Goal: Task Accomplishment & Management: Use online tool/utility

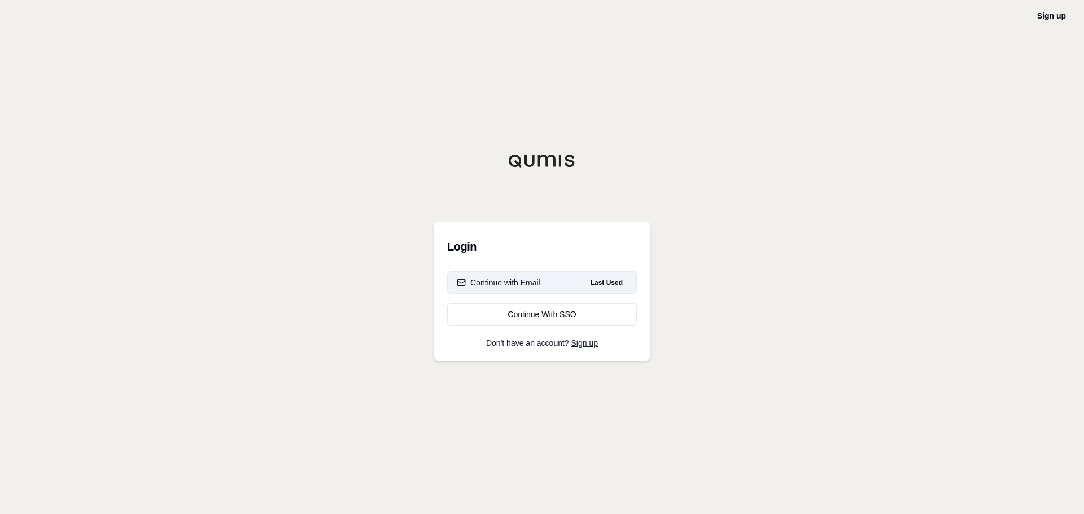
click at [507, 277] on div "Continue with Email" at bounding box center [499, 282] width 84 height 11
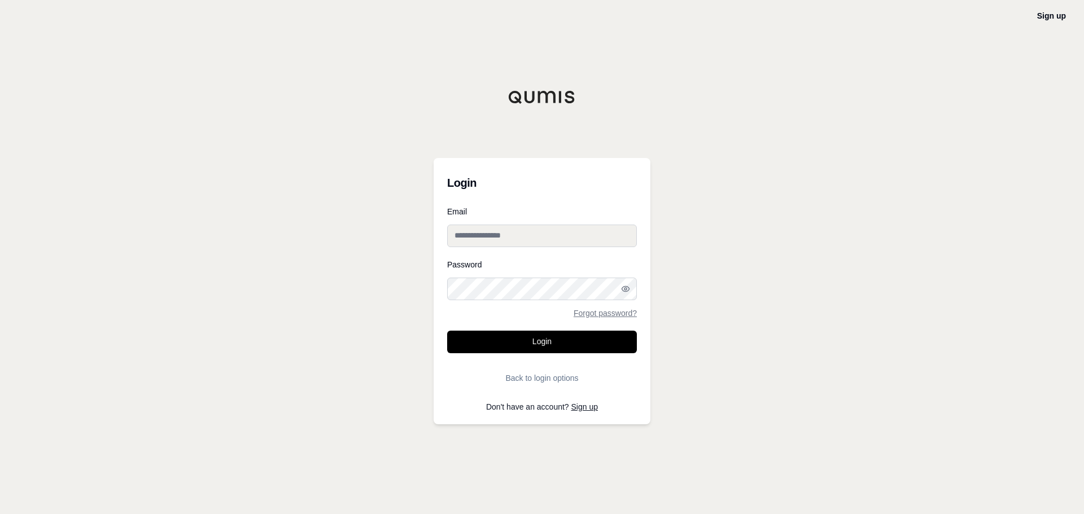
type input "**********"
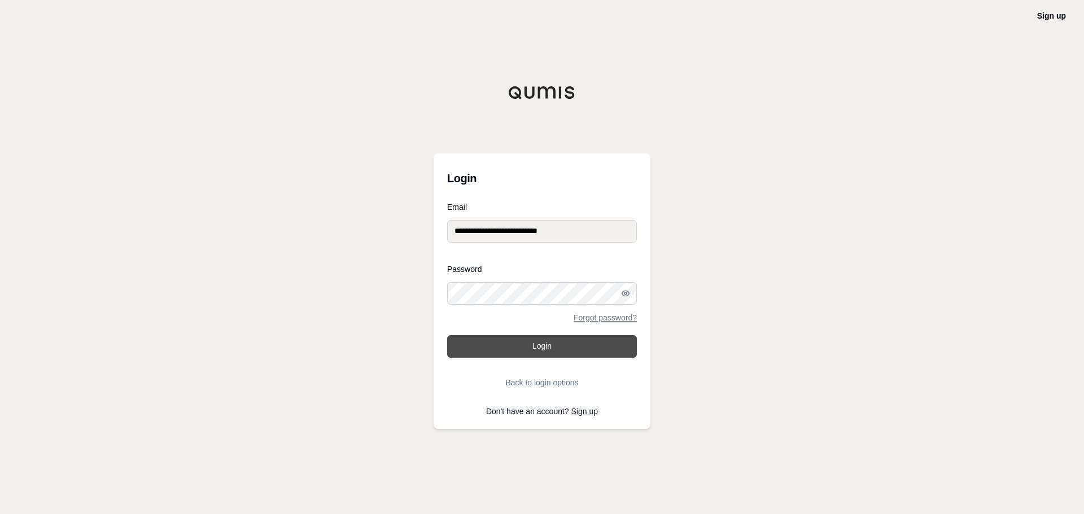
click at [545, 348] on button "Login" at bounding box center [542, 346] width 190 height 23
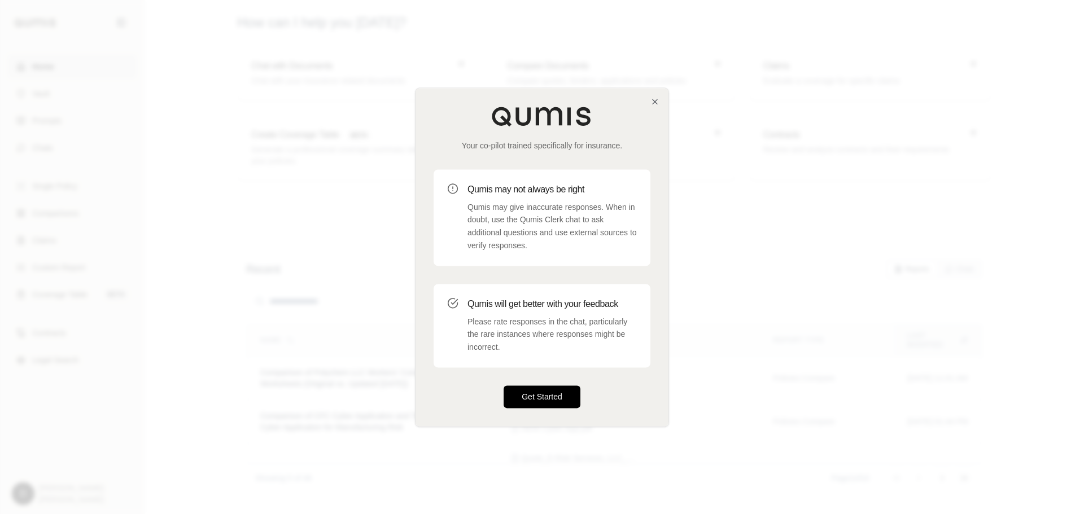
click at [544, 398] on button "Get Started" at bounding box center [541, 397] width 77 height 23
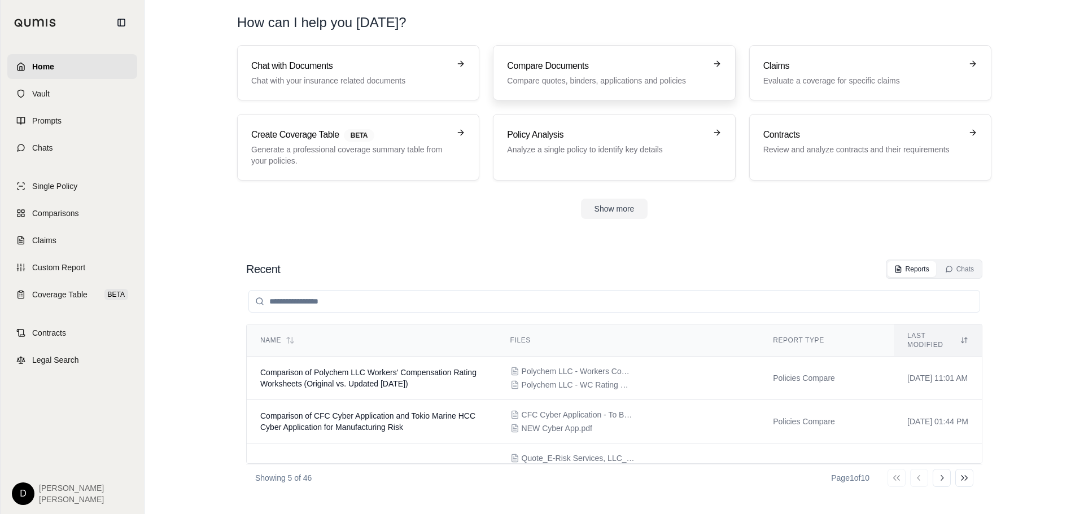
click at [564, 69] on h3 "Compare Documents" at bounding box center [606, 66] width 198 height 14
click at [363, 78] on p "Chat with your insurance related documents" at bounding box center [350, 80] width 198 height 11
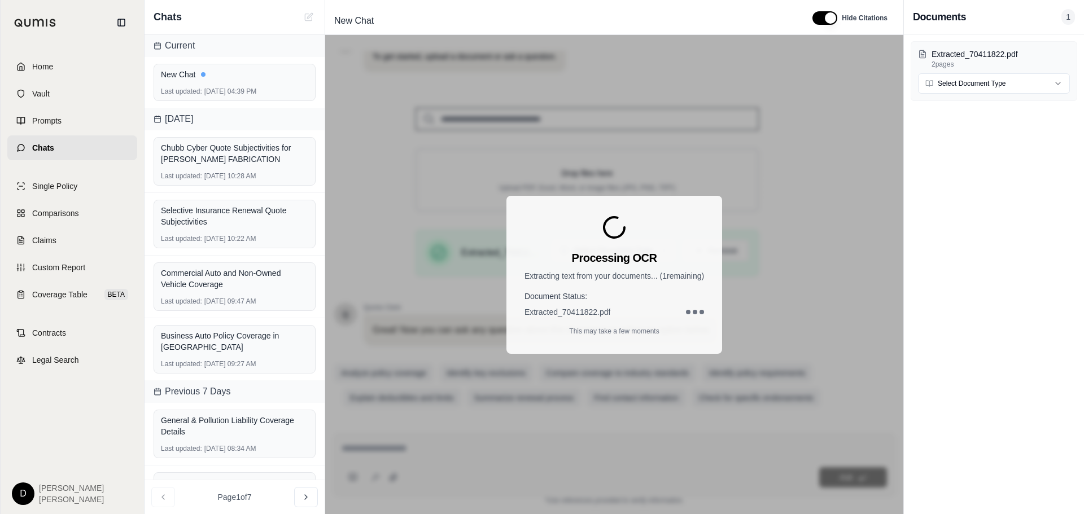
scroll to position [95, 0]
click at [49, 70] on span "Home" at bounding box center [42, 66] width 21 height 11
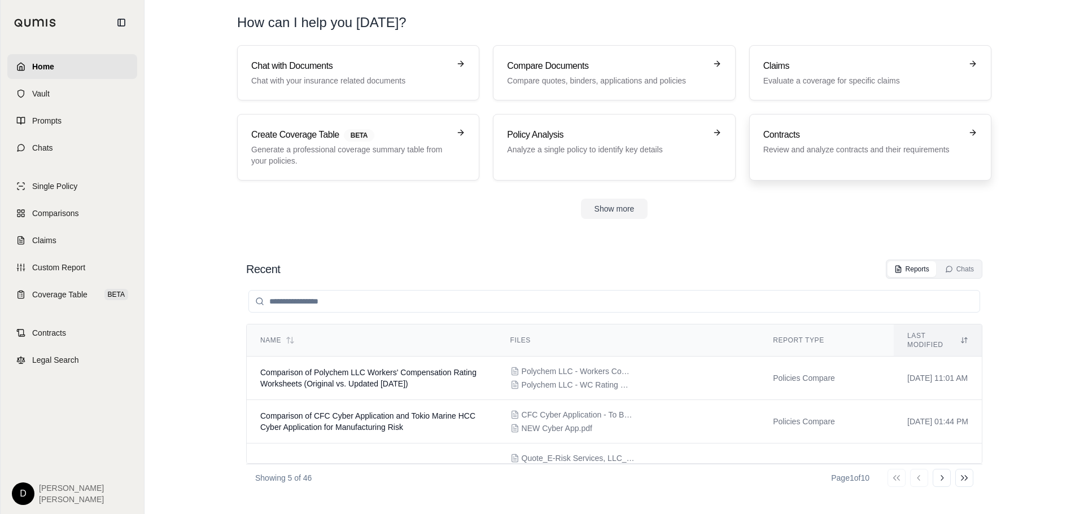
click at [842, 142] on div "Contracts Review and analyze contracts and their requirements" at bounding box center [862, 141] width 198 height 27
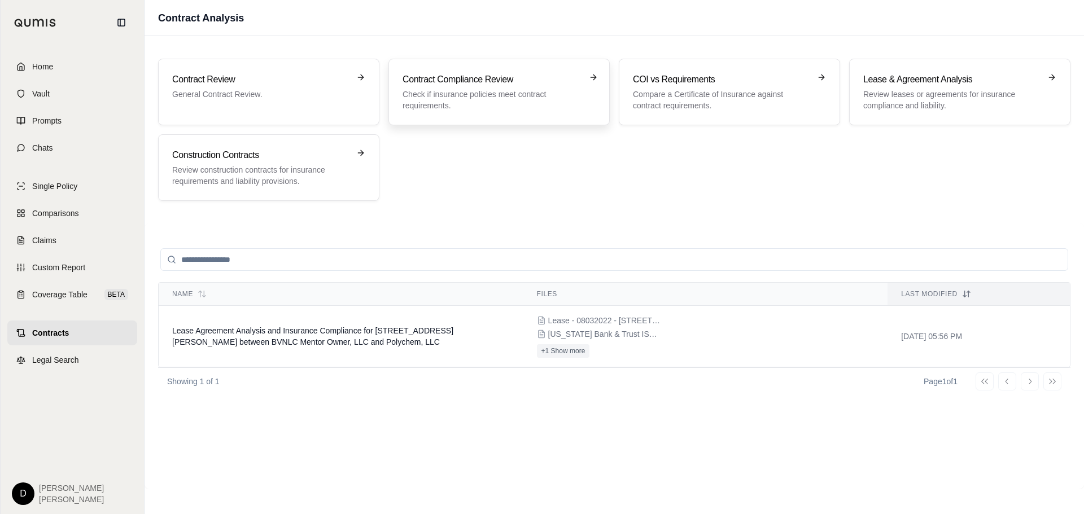
click at [456, 90] on p "Check if insurance policies meet contract requirements." at bounding box center [490, 100] width 177 height 23
